Goal: Information Seeking & Learning: Learn about a topic

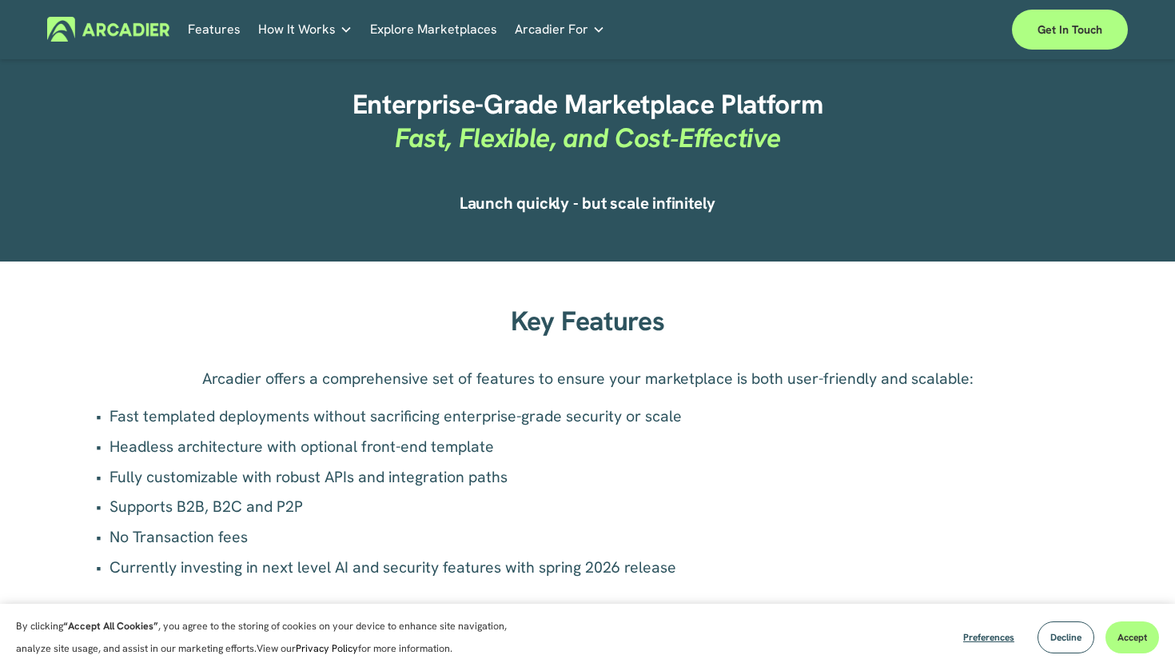
scroll to position [915, 0]
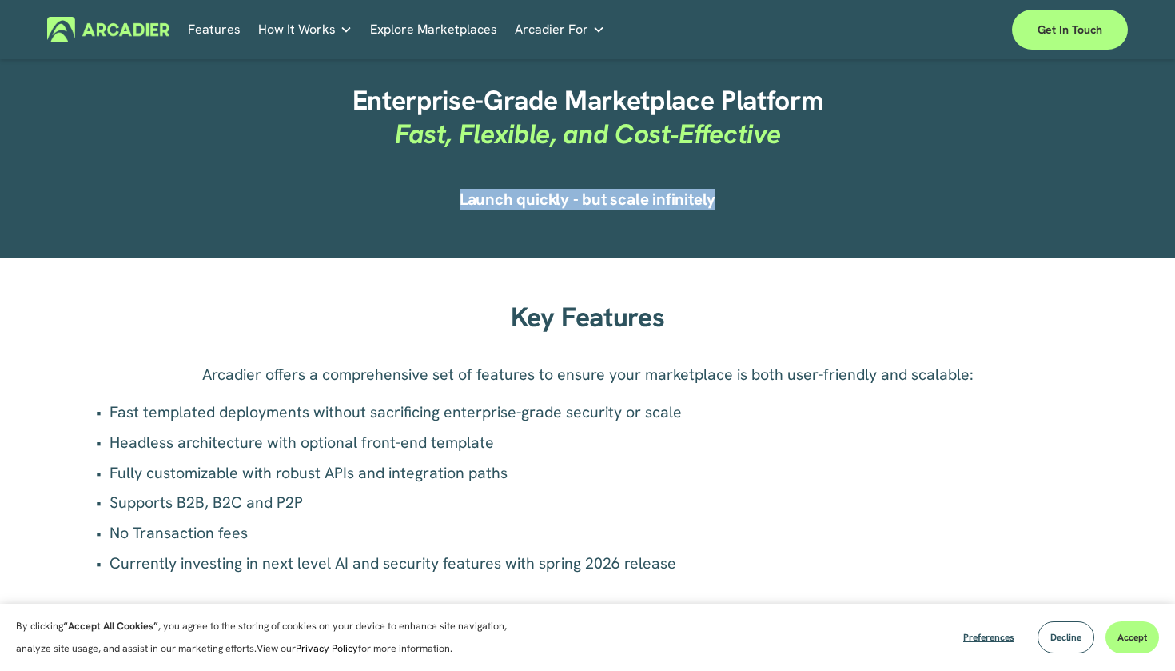
drag, startPoint x: 718, startPoint y: 200, endPoint x: 461, endPoint y: 194, distance: 257.5
click at [461, 194] on h4 "Launch quickly - but scale infinitely" at bounding box center [588, 199] width 804 height 21
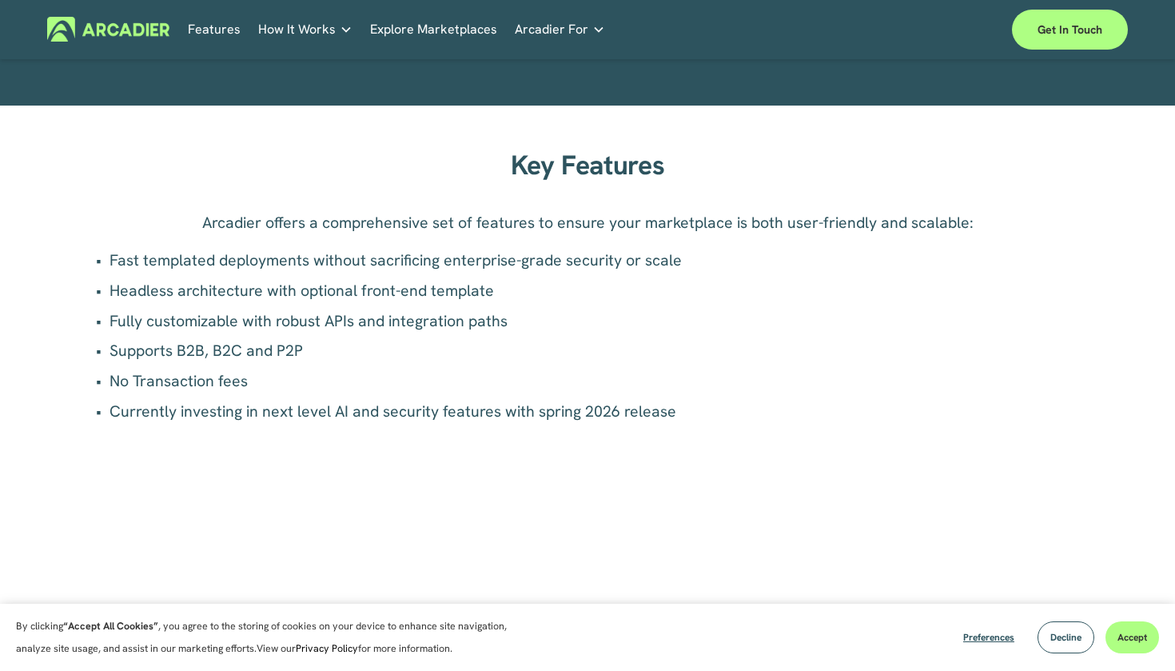
scroll to position [1058, 0]
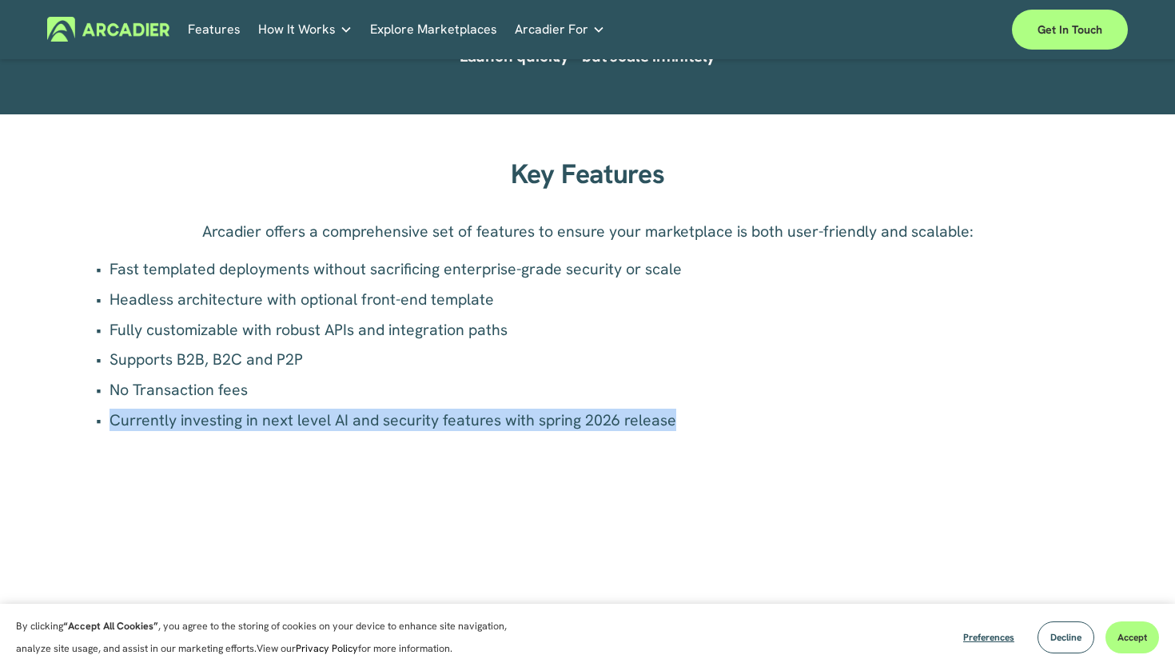
drag, startPoint x: 673, startPoint y: 423, endPoint x: 83, endPoint y: 420, distance: 590.1
click at [110, 420] on p "Currently investing in next level AI and security features with spring 2026 rel…" at bounding box center [596, 420] width 972 height 22
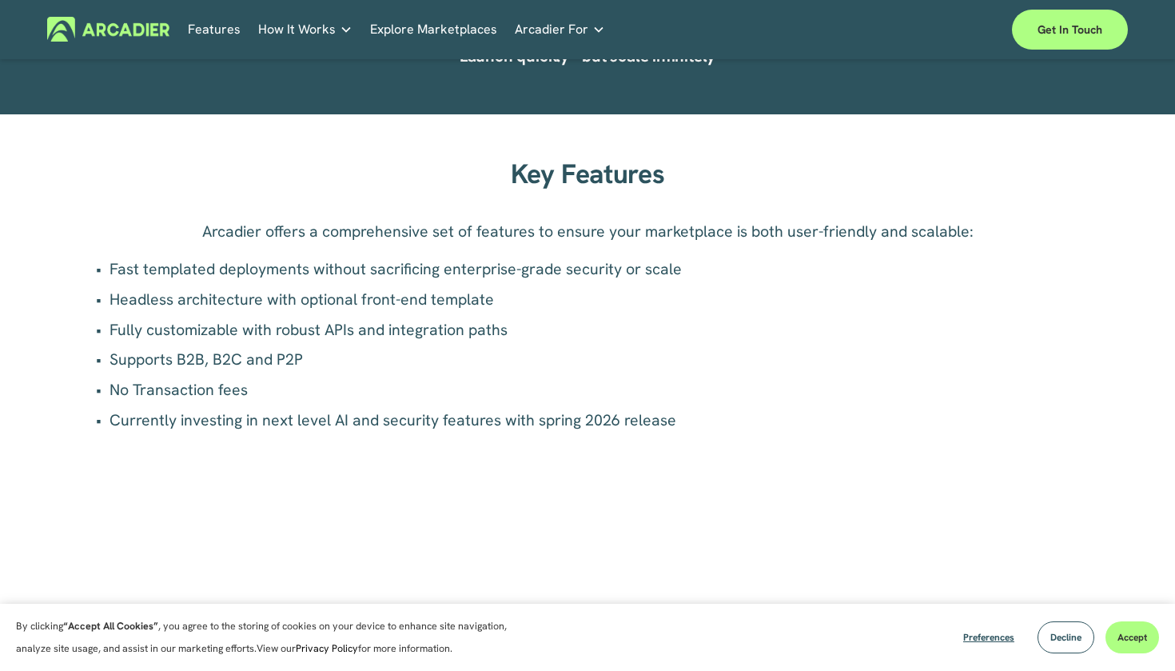
click at [337, 345] on ul "Fast templated deployments without sacrificing enterprise-grade security or sca…" at bounding box center [588, 344] width 988 height 174
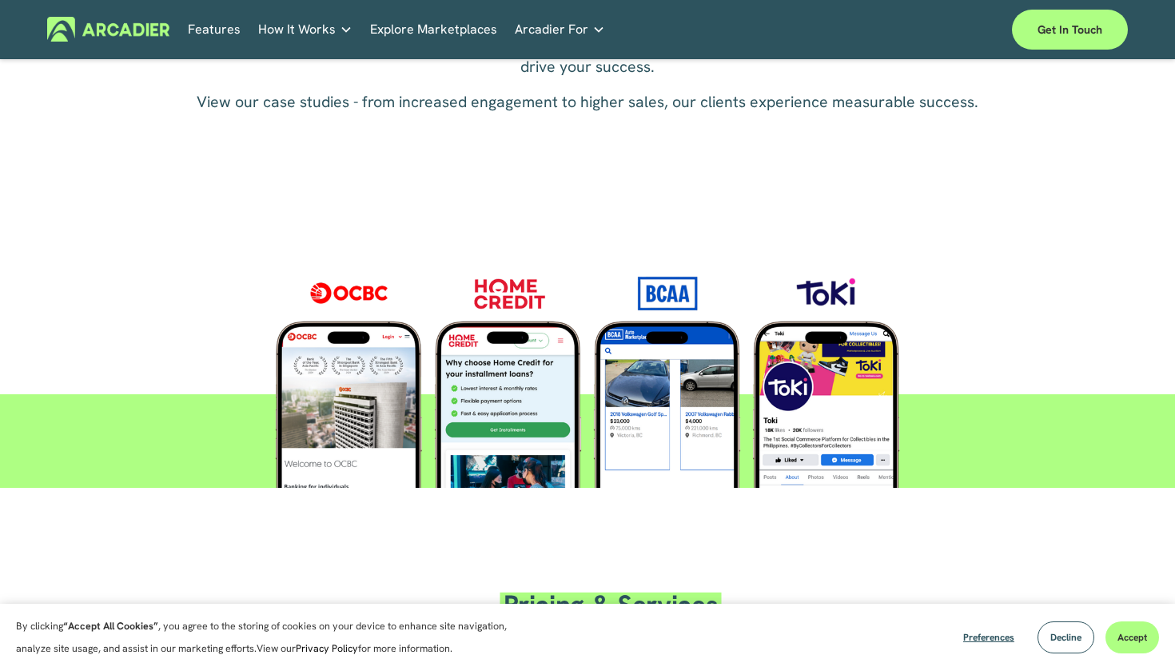
scroll to position [2490, 0]
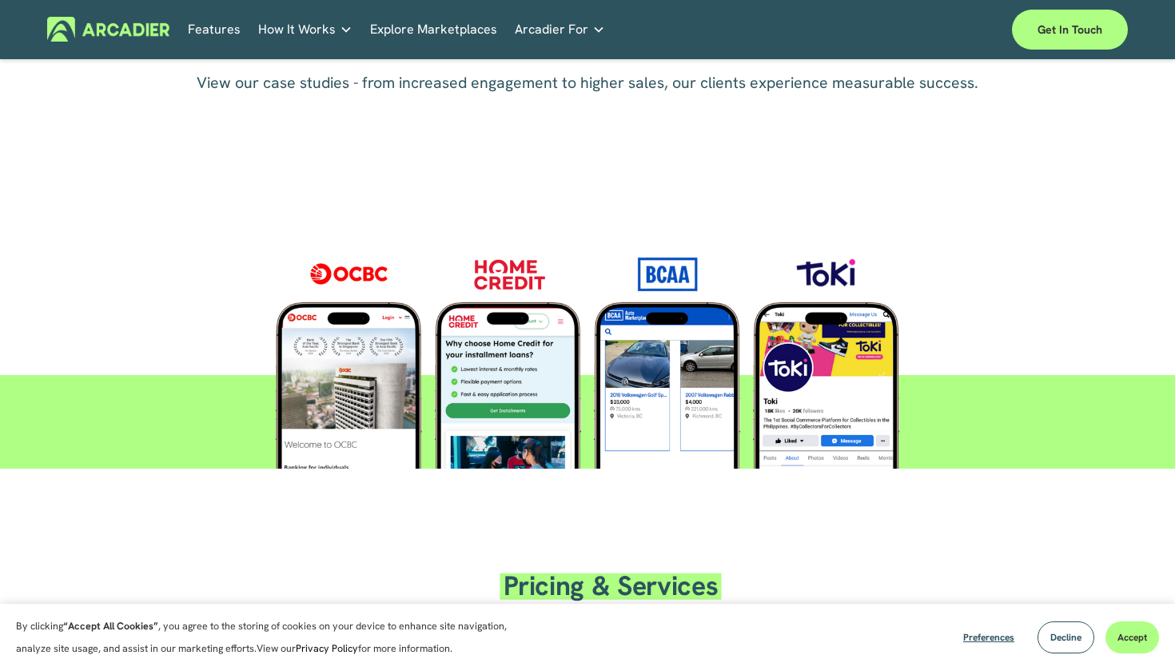
click at [353, 373] on div at bounding box center [587, 352] width 761 height 233
click at [362, 267] on div at bounding box center [587, 352] width 761 height 233
click at [744, 284] on div at bounding box center [587, 352] width 761 height 233
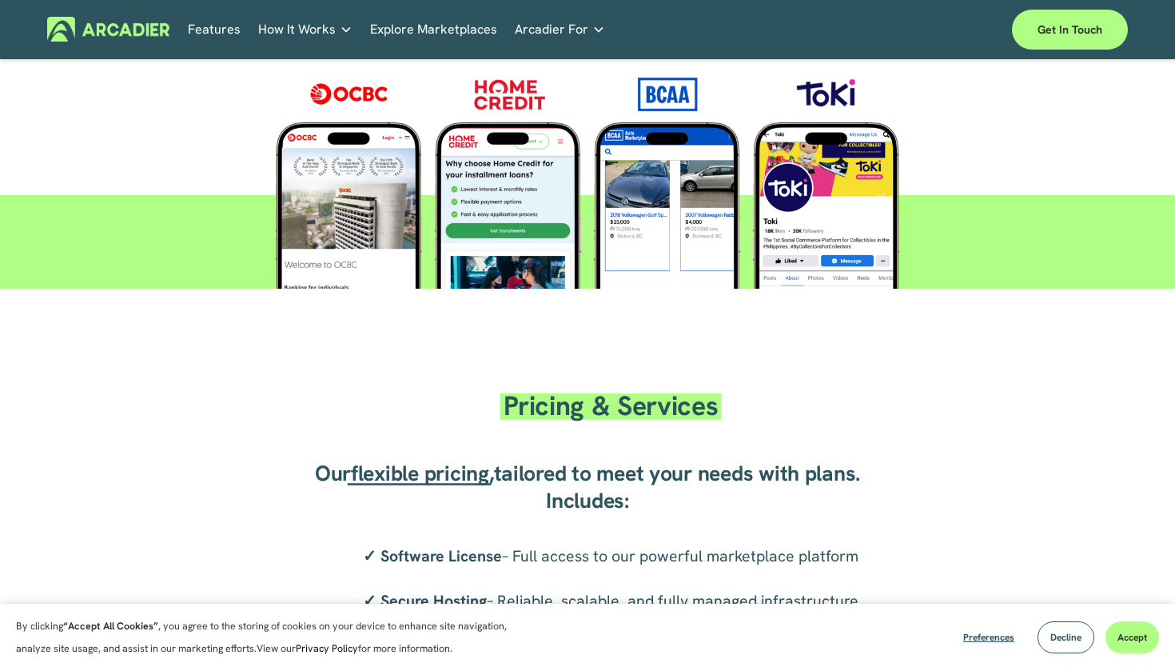
scroll to position [2740, 0]
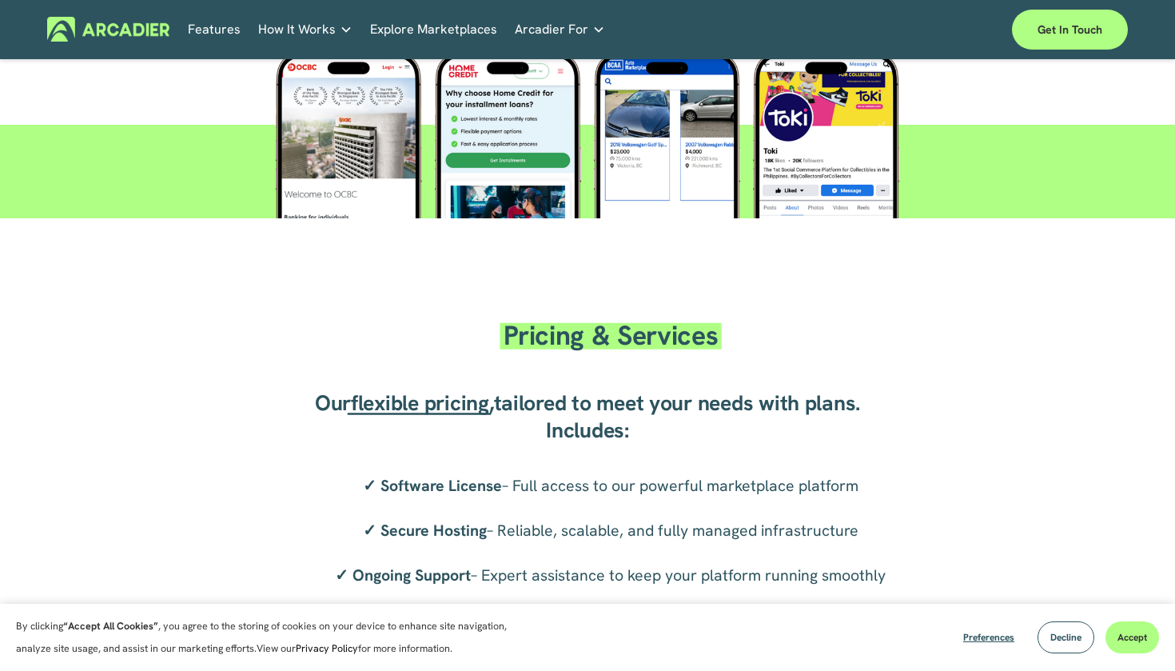
click at [444, 401] on span "flexible pricing" at bounding box center [420, 403] width 138 height 28
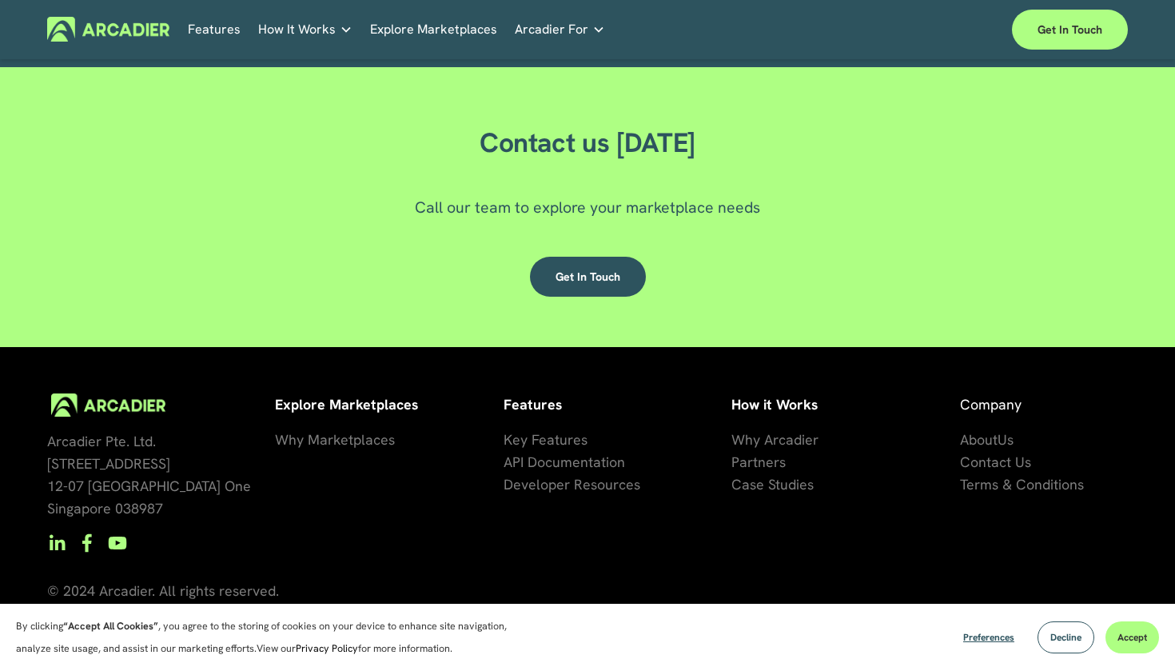
scroll to position [4508, 0]
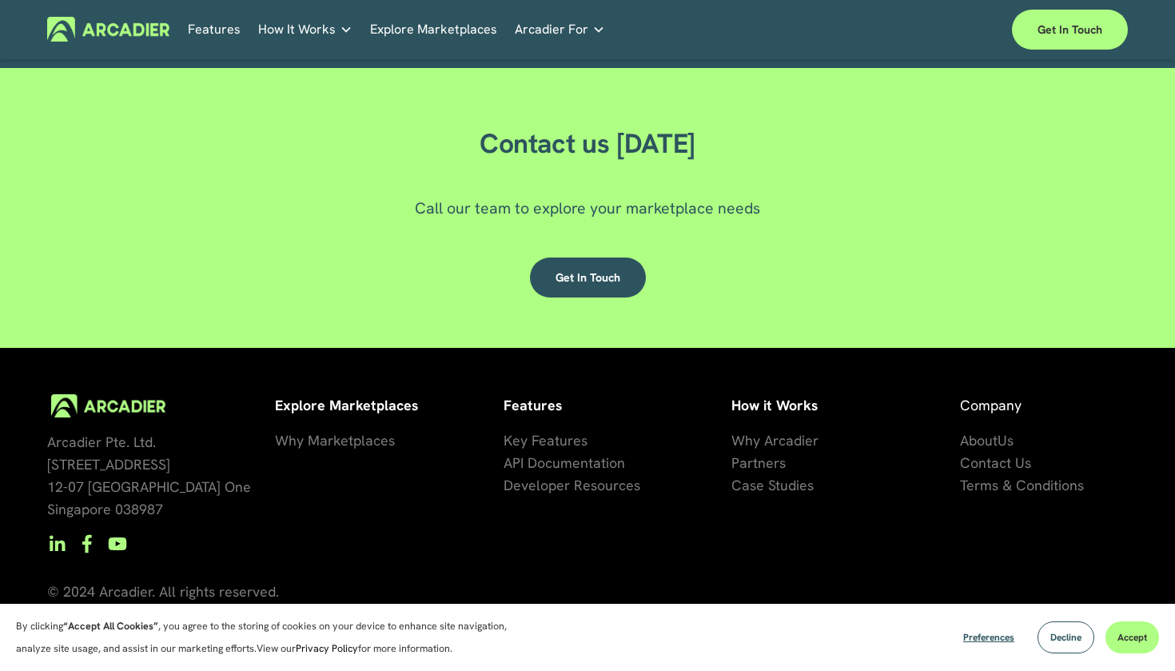
click at [545, 434] on span "Key Features" at bounding box center [546, 440] width 84 height 18
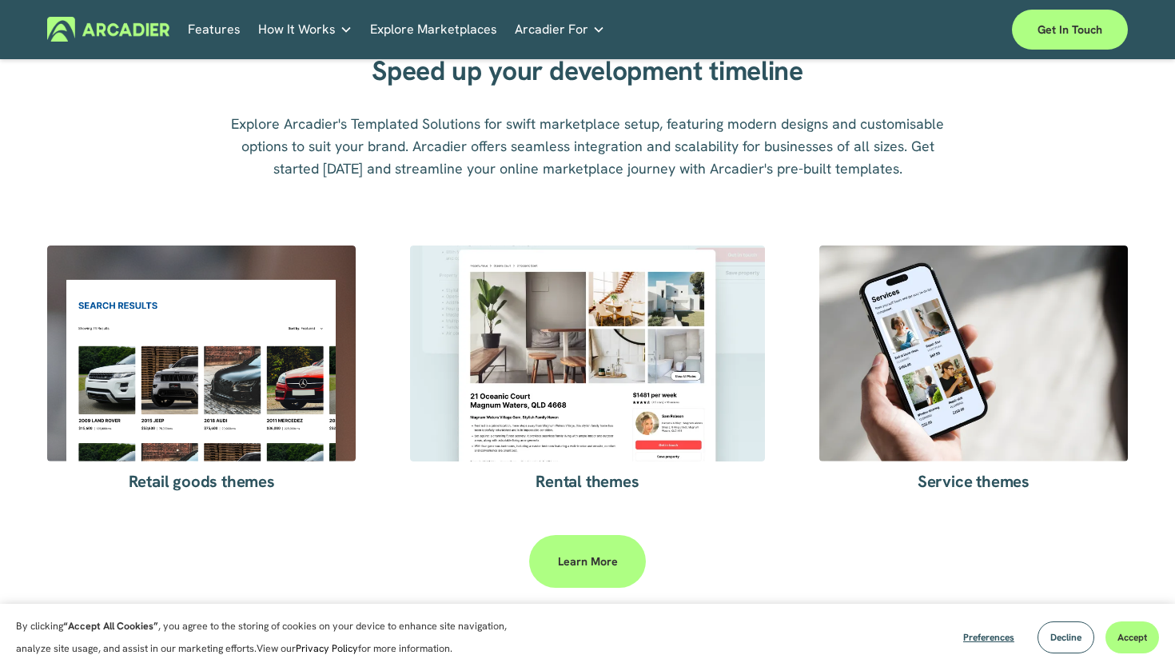
scroll to position [2587, 0]
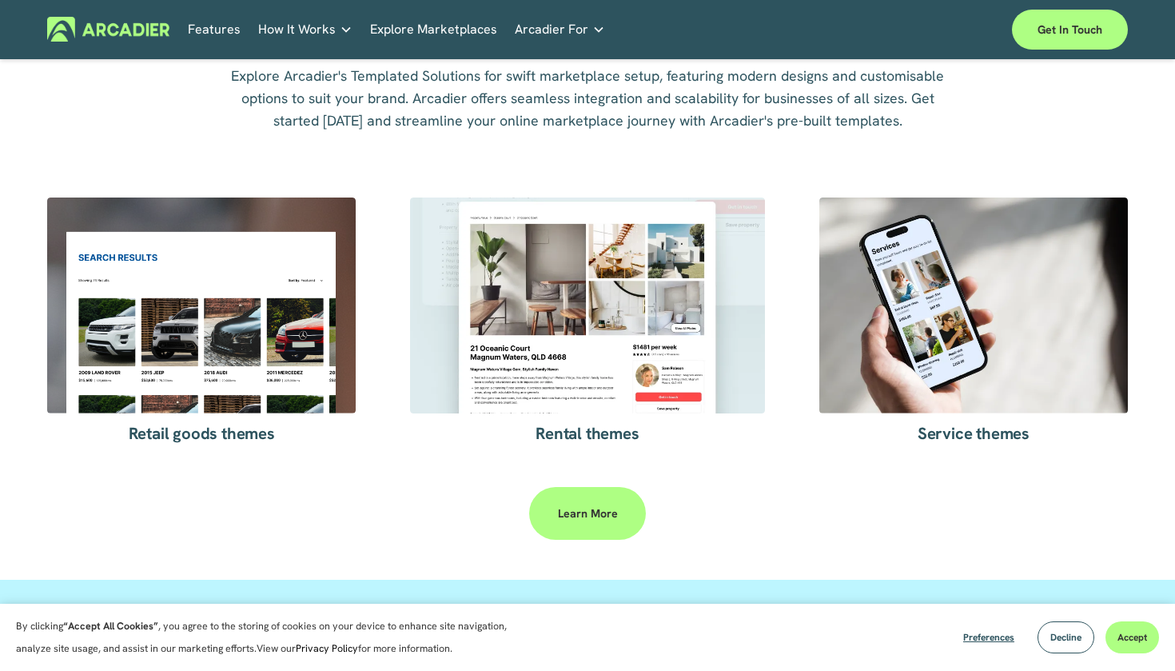
click at [587, 528] on link "Learn more" at bounding box center [587, 513] width 116 height 53
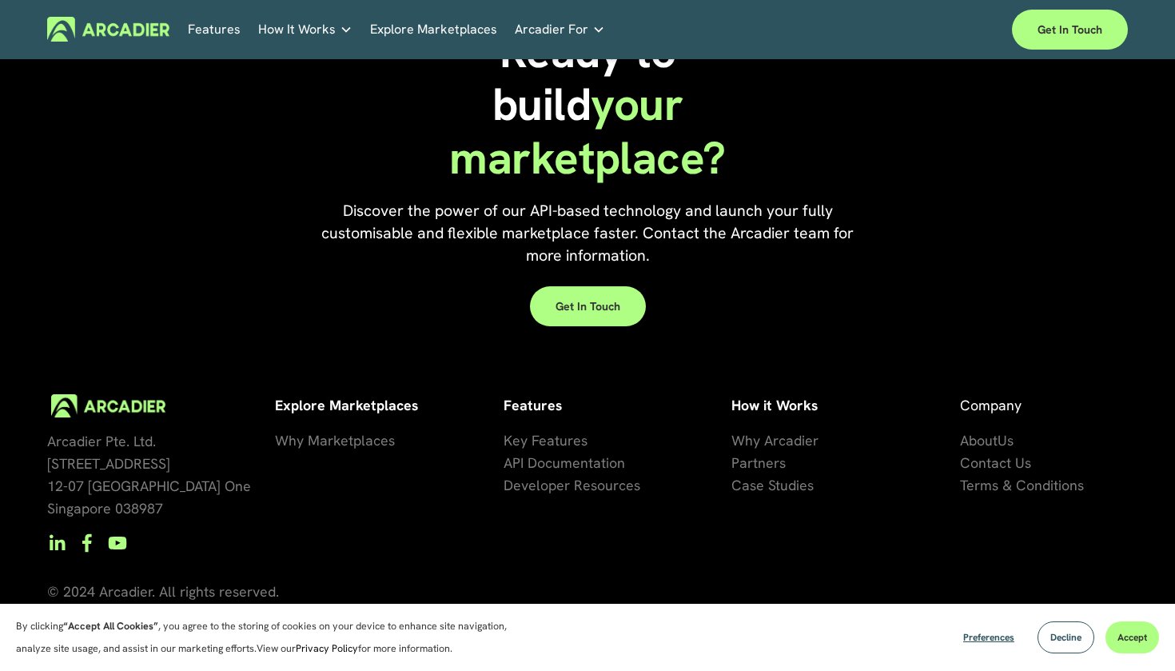
scroll to position [4531, 0]
click at [785, 485] on span "se Studies" at bounding box center [782, 486] width 64 height 18
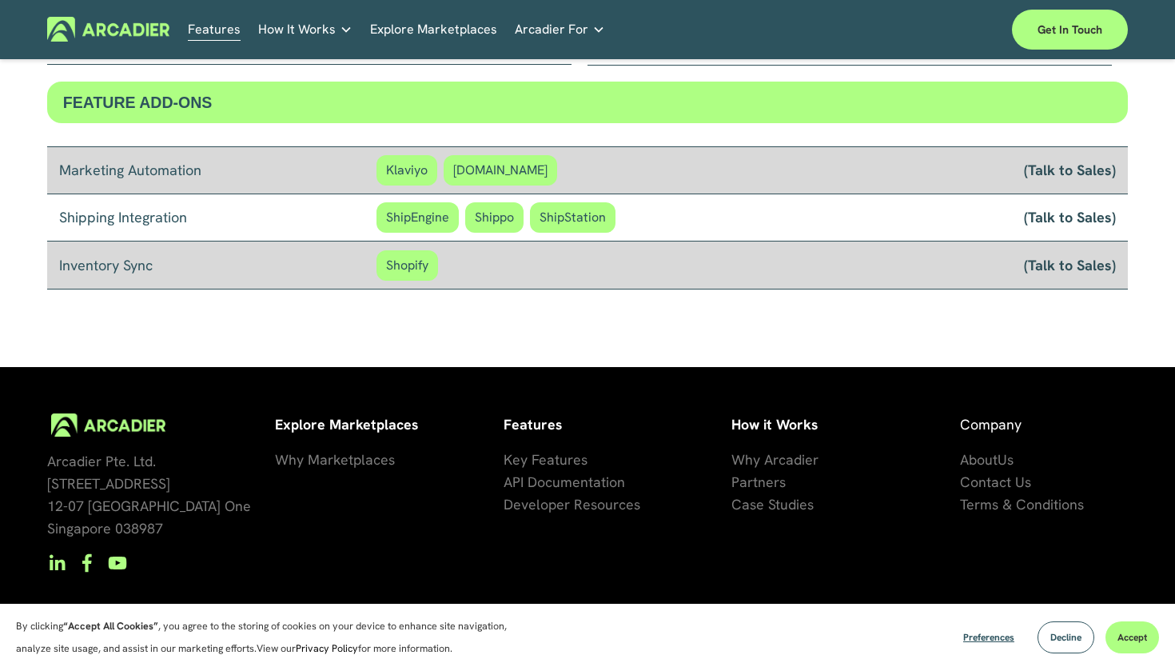
scroll to position [1323, 0]
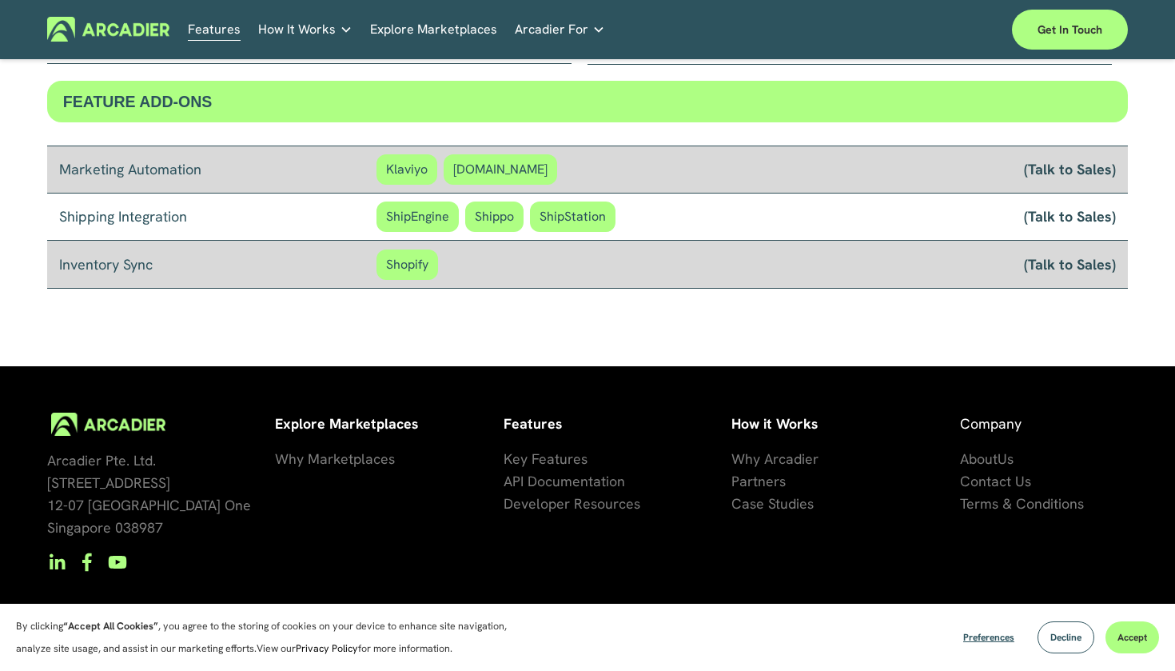
click at [620, 503] on span "Developer Resources" at bounding box center [572, 503] width 137 height 18
click at [750, 478] on span "artners" at bounding box center [763, 481] width 46 height 18
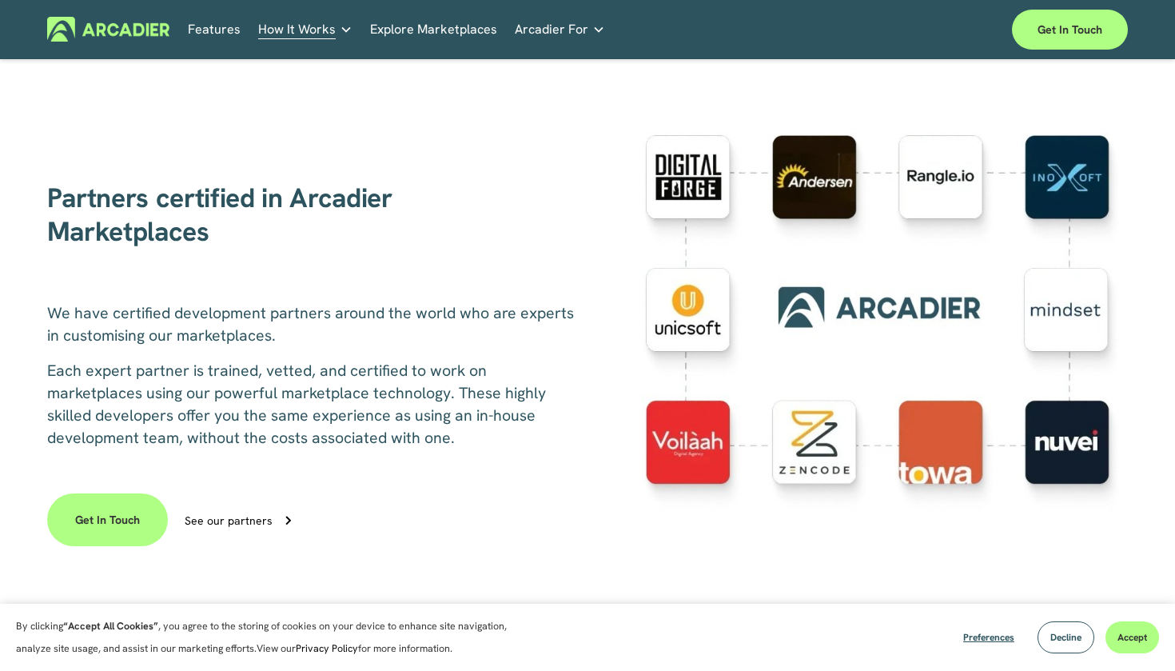
scroll to position [342, 0]
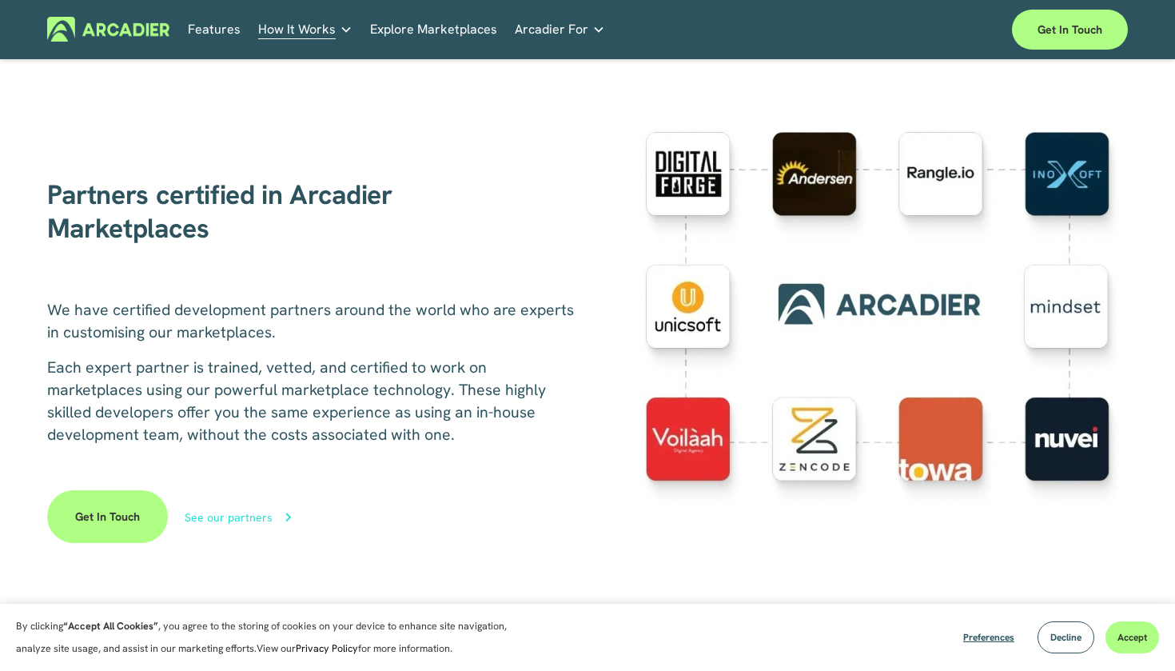
click at [279, 517] on icon at bounding box center [288, 517] width 19 height 19
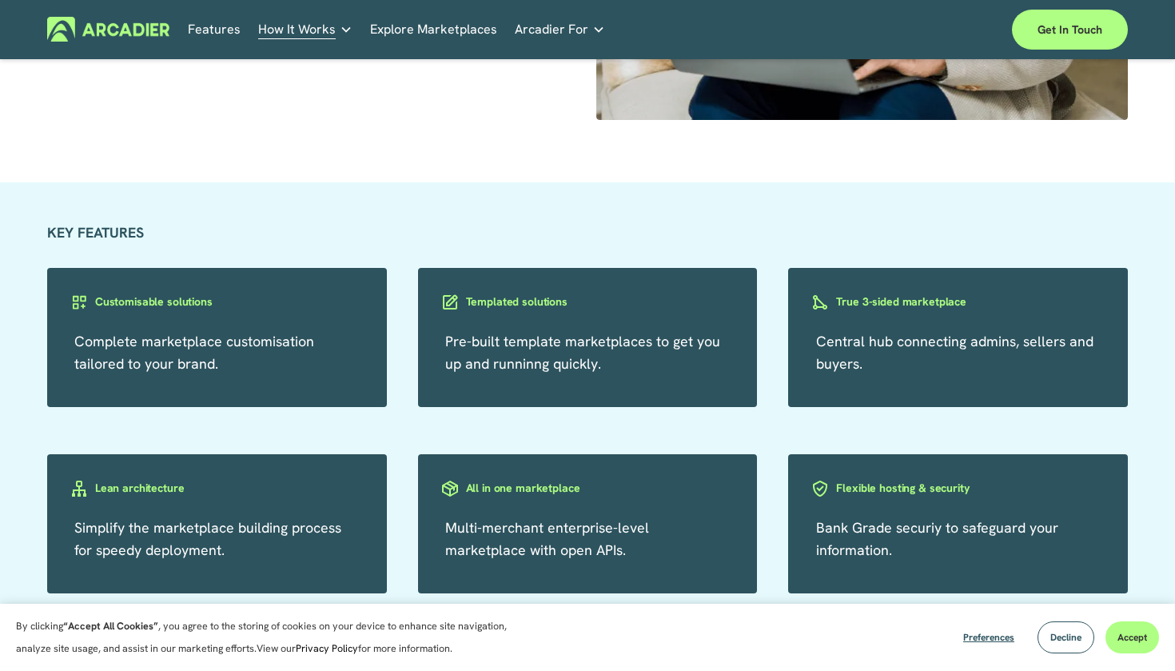
scroll to position [1470, 0]
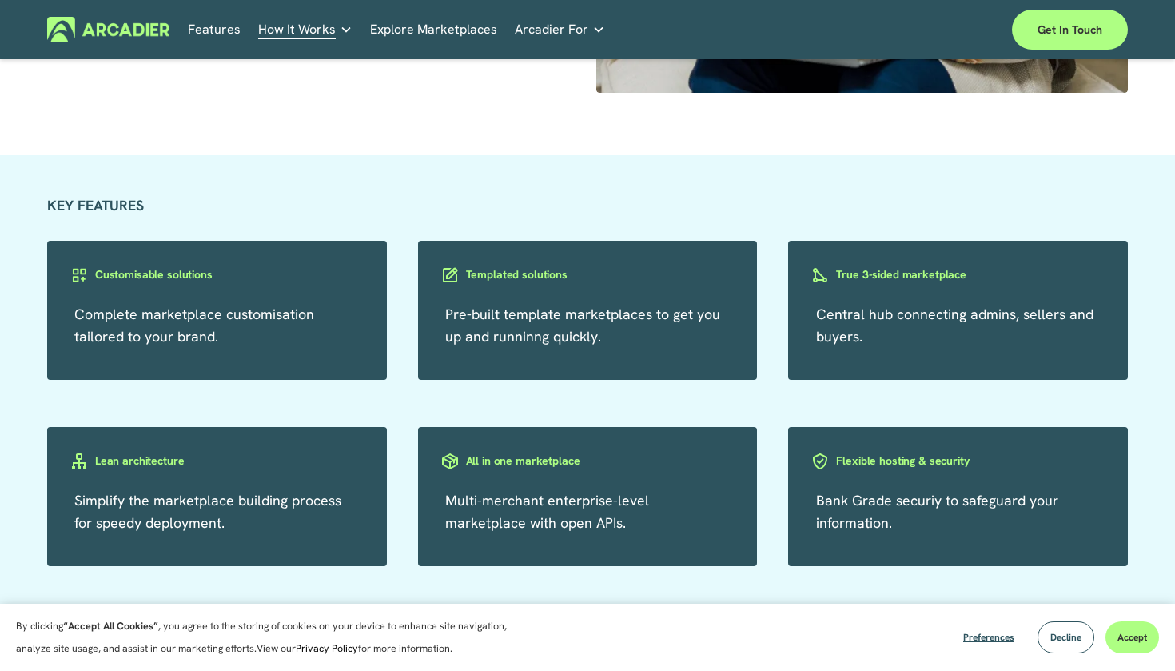
click at [186, 319] on span "Complete marketplace customisation tailored to your brand." at bounding box center [194, 325] width 240 height 41
click at [510, 330] on span "Pre-built template marketplaces to get you up and runninng quickly." at bounding box center [582, 325] width 275 height 41
click at [908, 309] on div "True 3-sided marketplace" at bounding box center [888, 287] width 201 height 46
click at [882, 311] on span "Central hub connecting admins, sellers and buyers." at bounding box center [954, 325] width 277 height 41
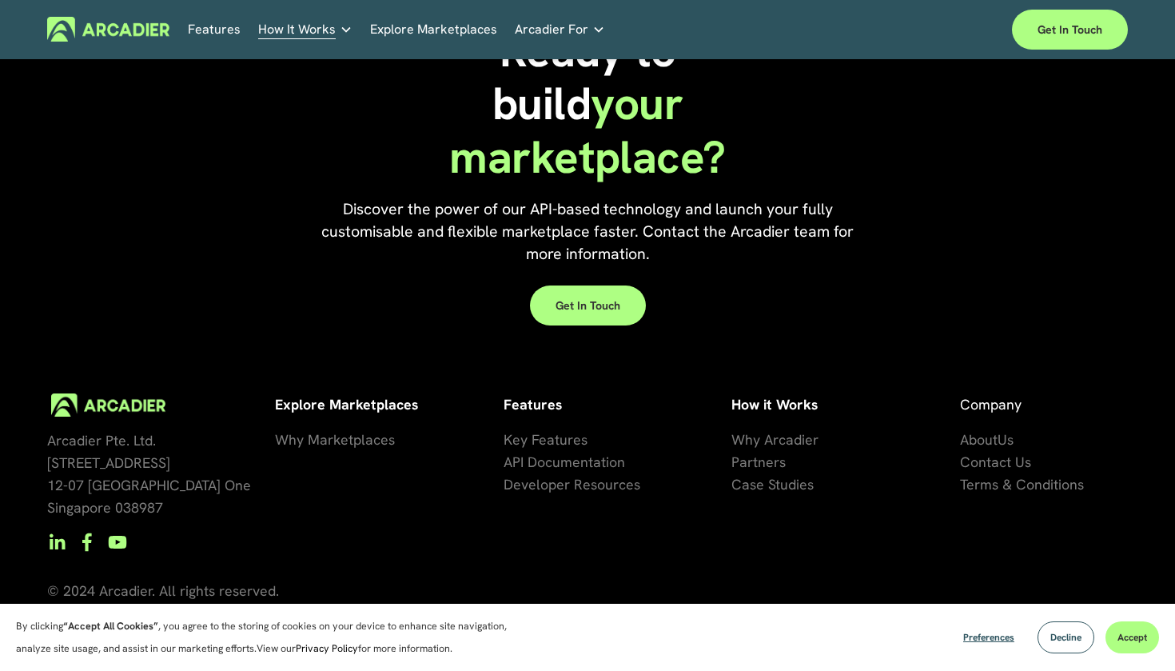
scroll to position [2390, 0]
click at [760, 487] on span "se Studies" at bounding box center [782, 485] width 64 height 18
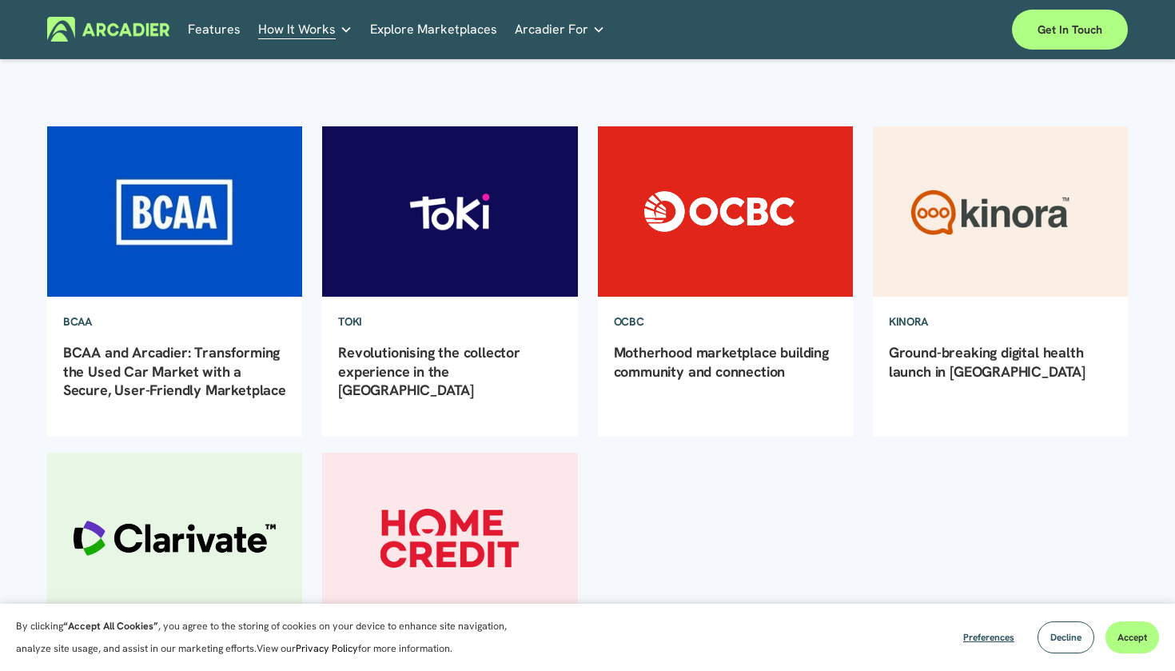
scroll to position [137, 0]
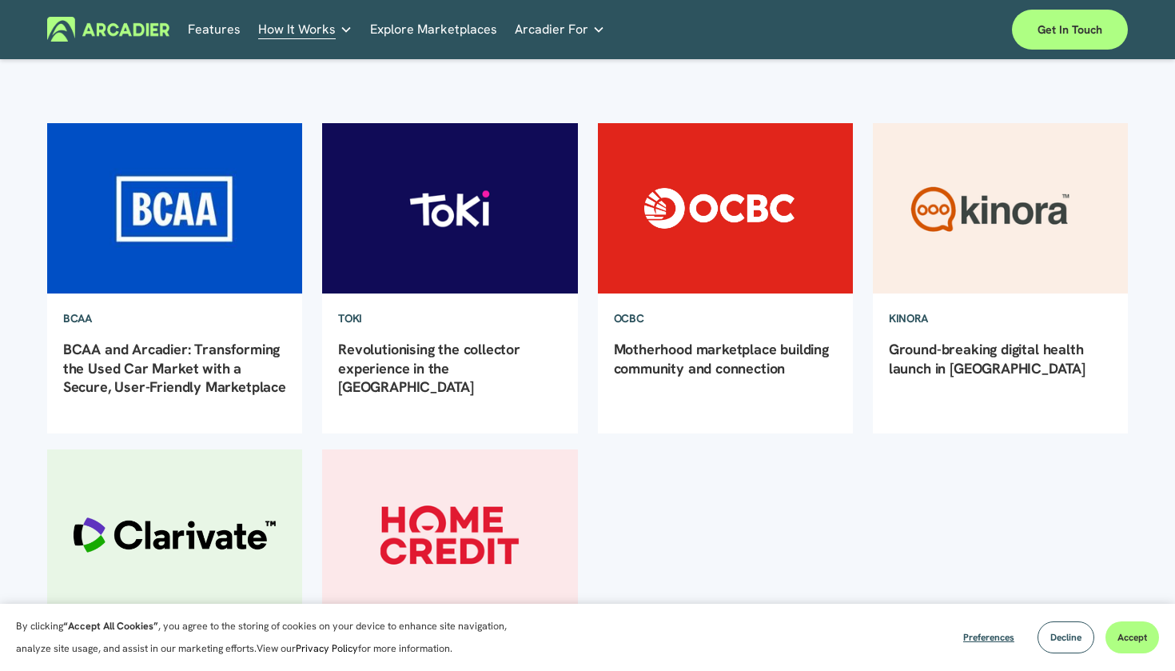
click at [209, 273] on img at bounding box center [175, 208] width 258 height 173
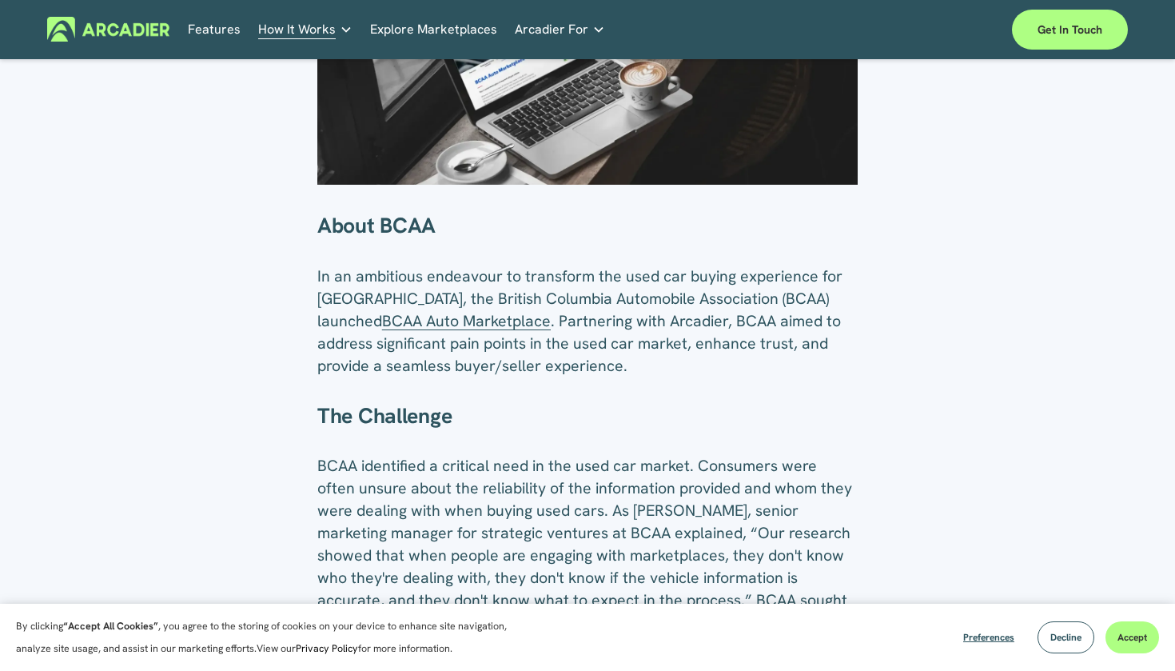
scroll to position [435, 0]
click at [478, 323] on span "BCAA Auto Marketplace" at bounding box center [466, 319] width 169 height 21
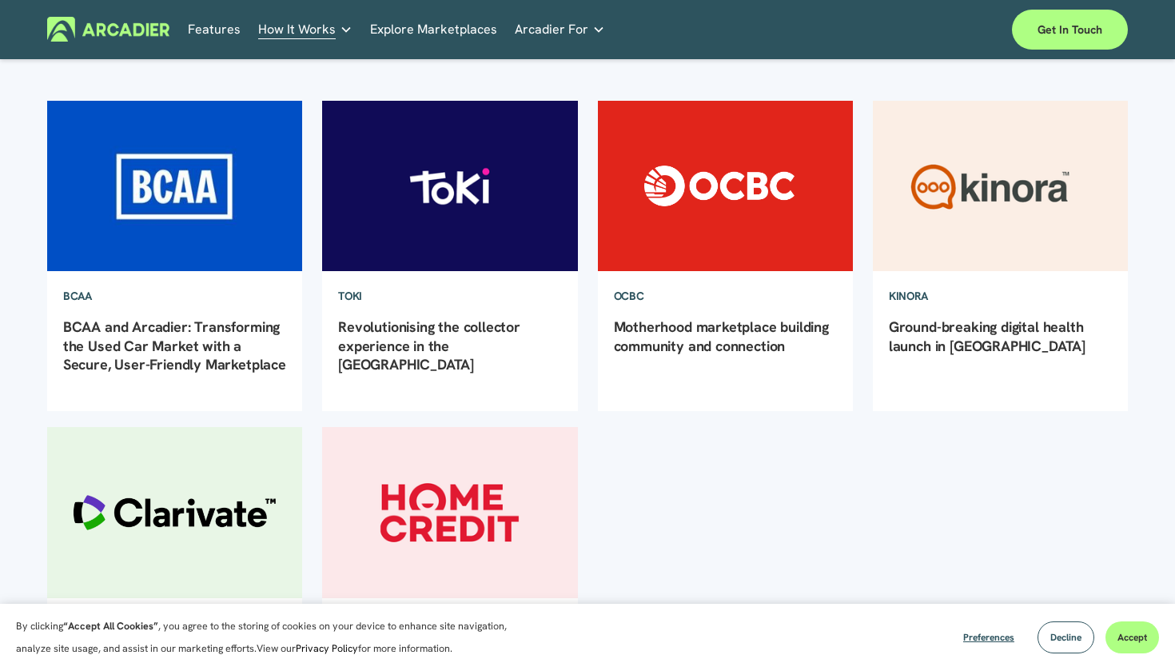
scroll to position [164, 0]
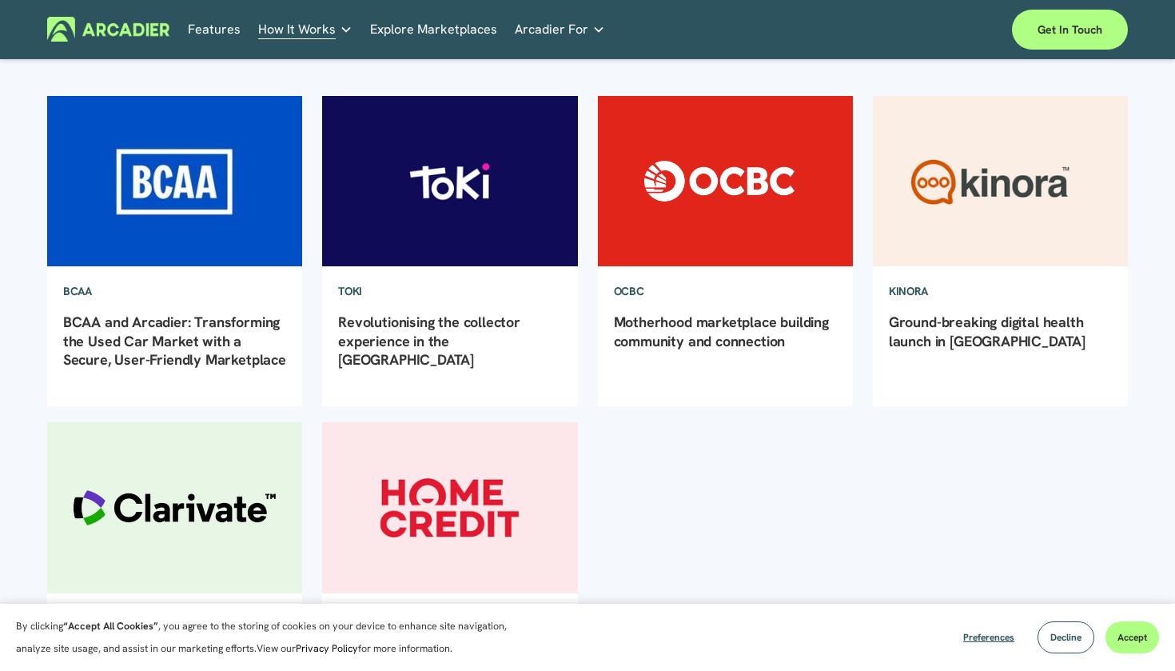
click at [181, 188] on img at bounding box center [175, 180] width 258 height 173
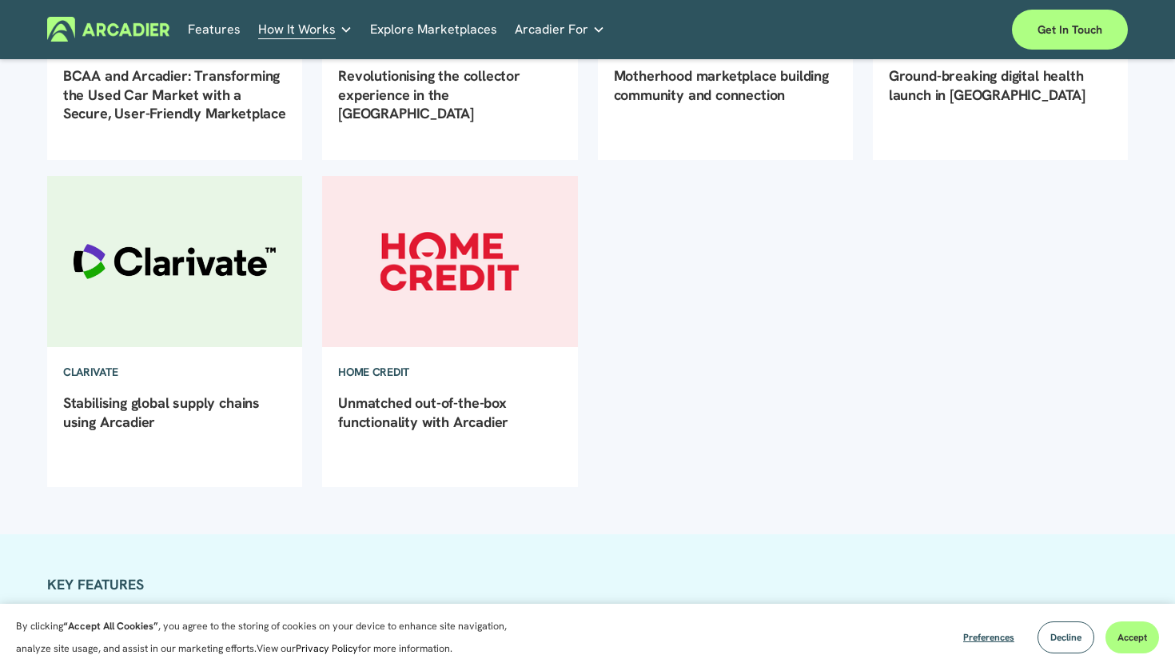
scroll to position [412, 0]
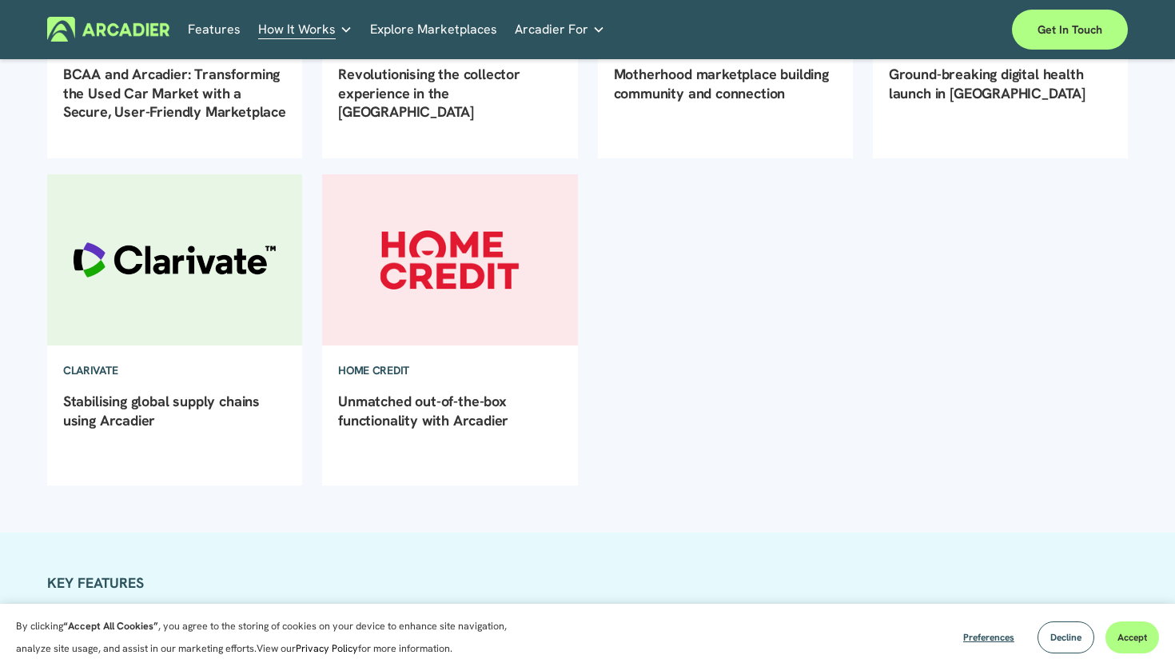
click at [483, 286] on img at bounding box center [450, 260] width 258 height 173
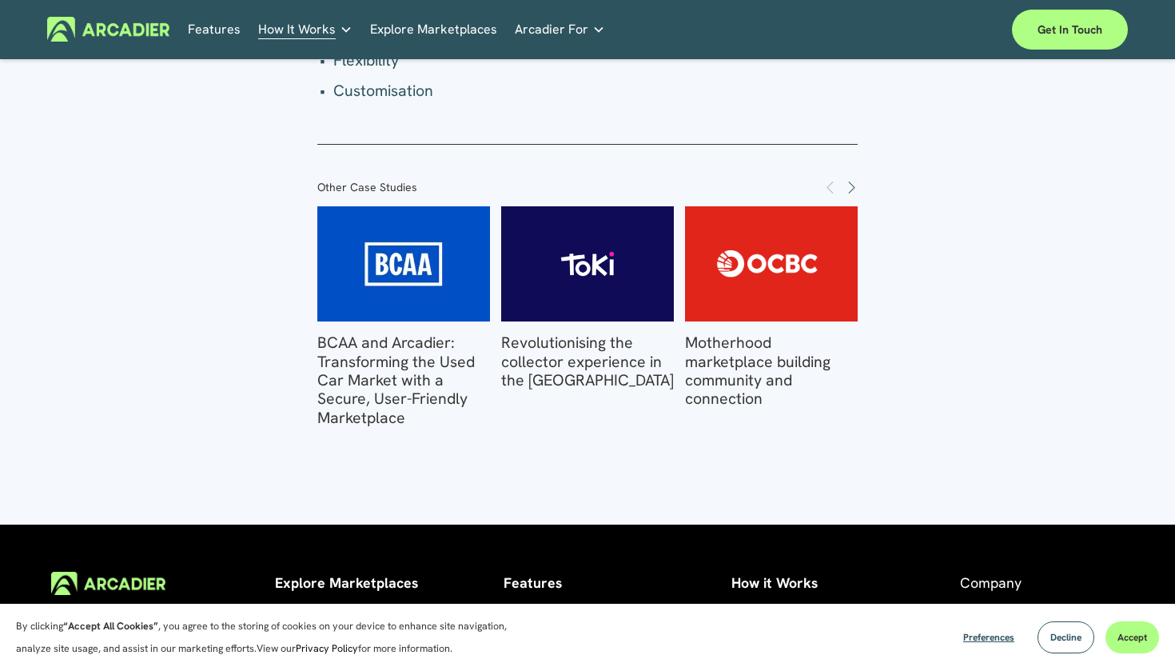
scroll to position [3044, 0]
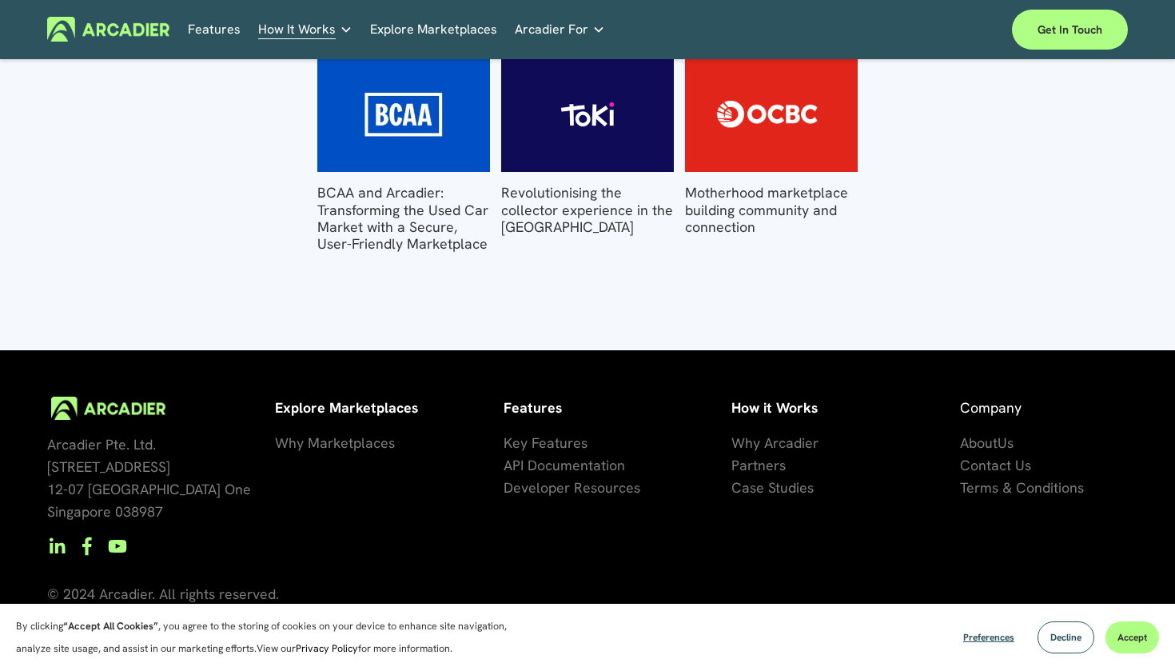
scroll to position [2484, 0]
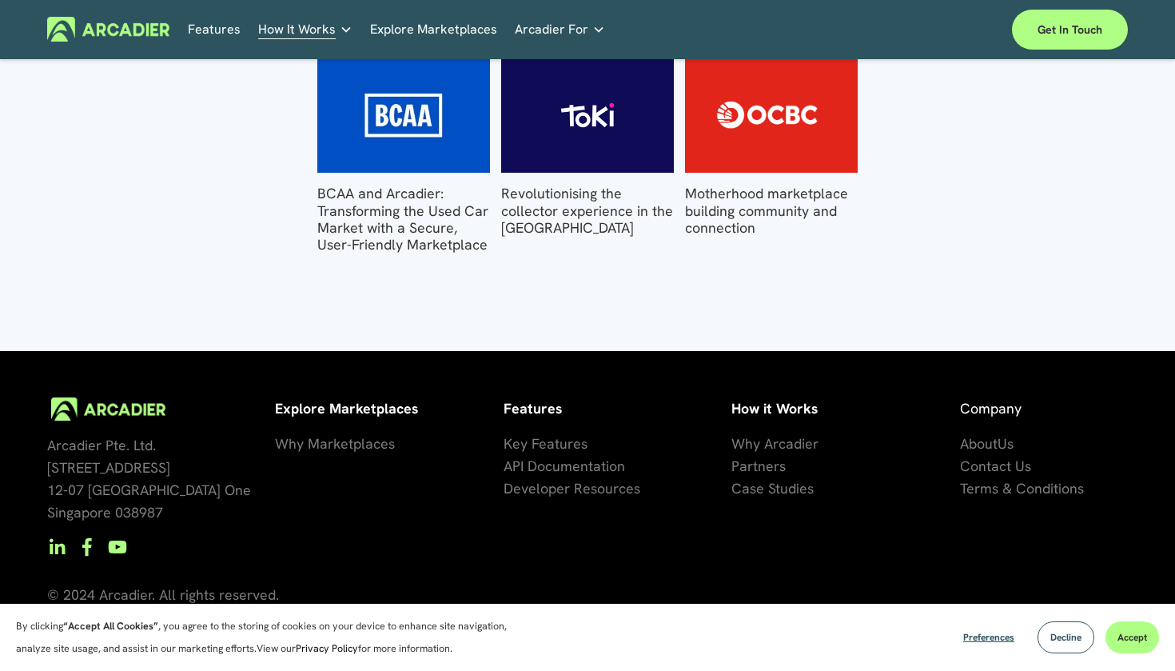
click at [994, 463] on span "Contact Us" at bounding box center [995, 466] width 71 height 18
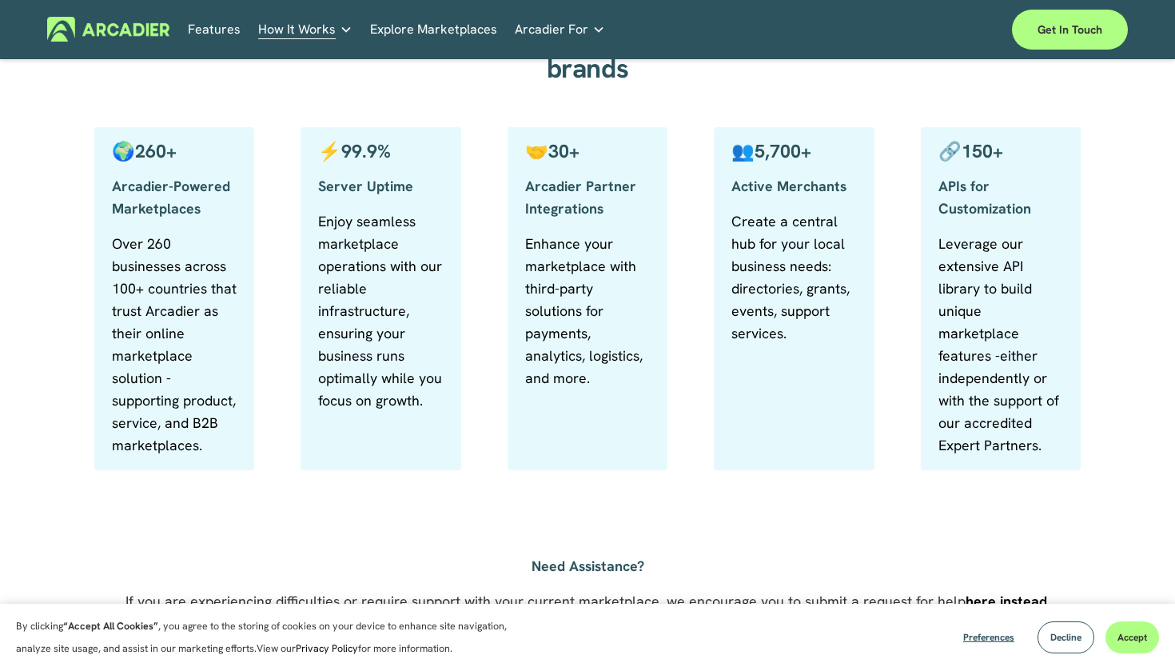
scroll to position [1008, 0]
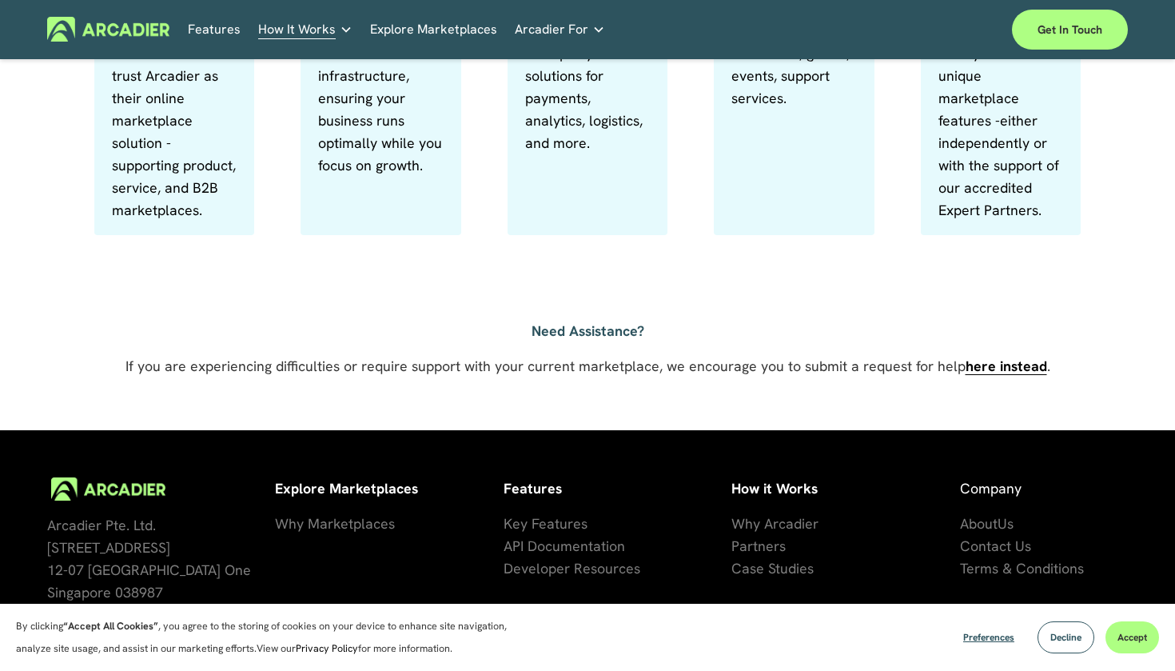
click at [992, 533] on span "About" at bounding box center [979, 523] width 38 height 18
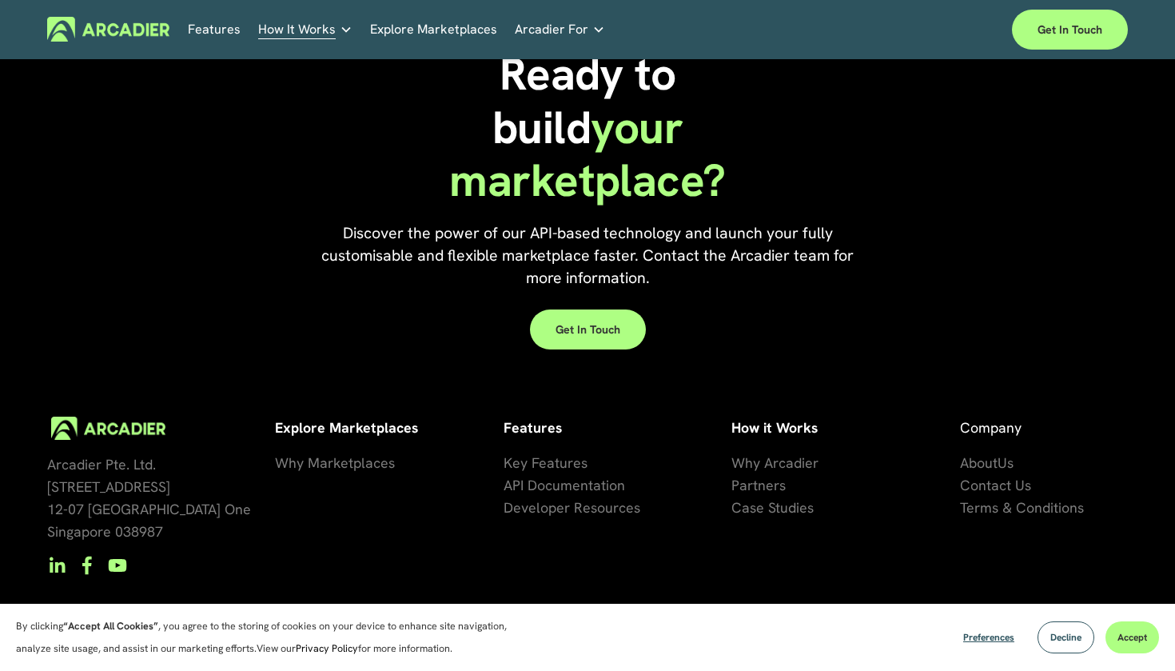
scroll to position [3214, 0]
